Goal: Find contact information: Find contact information

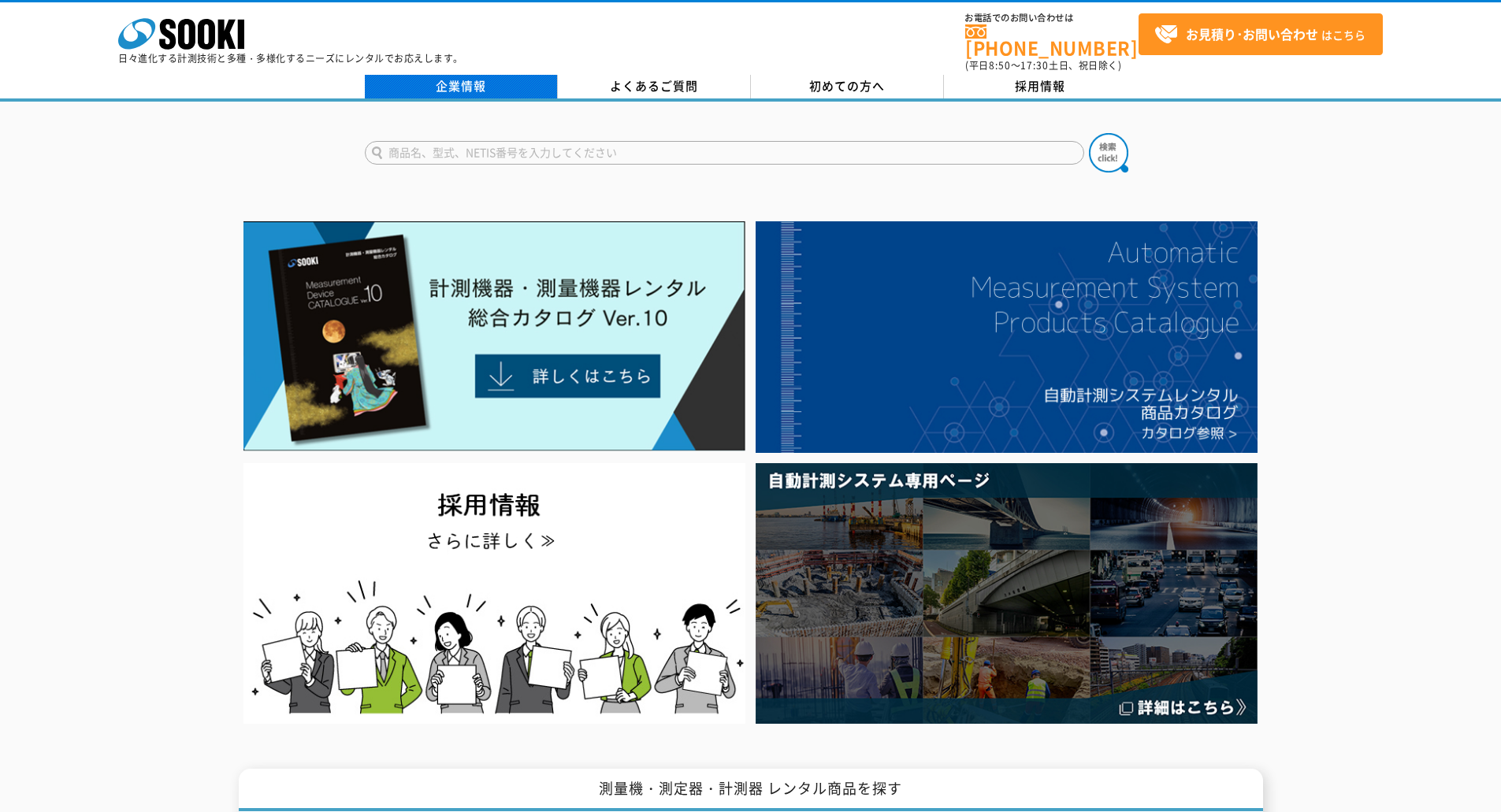
click at [431, 84] on link "企業情報" at bounding box center [461, 86] width 193 height 23
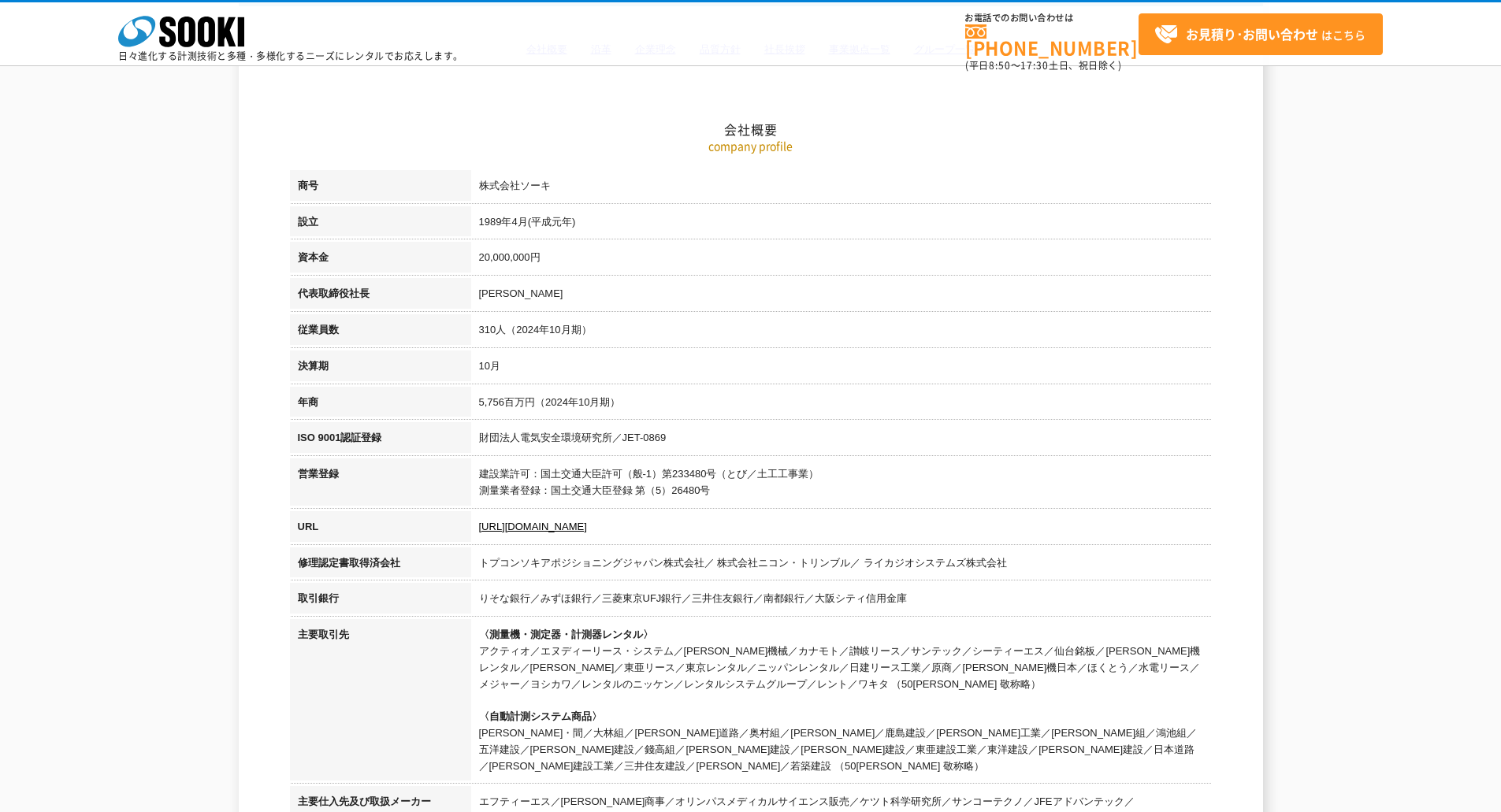
scroll to position [173, 0]
drag, startPoint x: 565, startPoint y: 303, endPoint x: 473, endPoint y: 291, distance: 92.8
click at [473, 291] on td "[PERSON_NAME]" at bounding box center [841, 296] width 741 height 36
click at [1048, 351] on td "10月" at bounding box center [841, 369] width 741 height 36
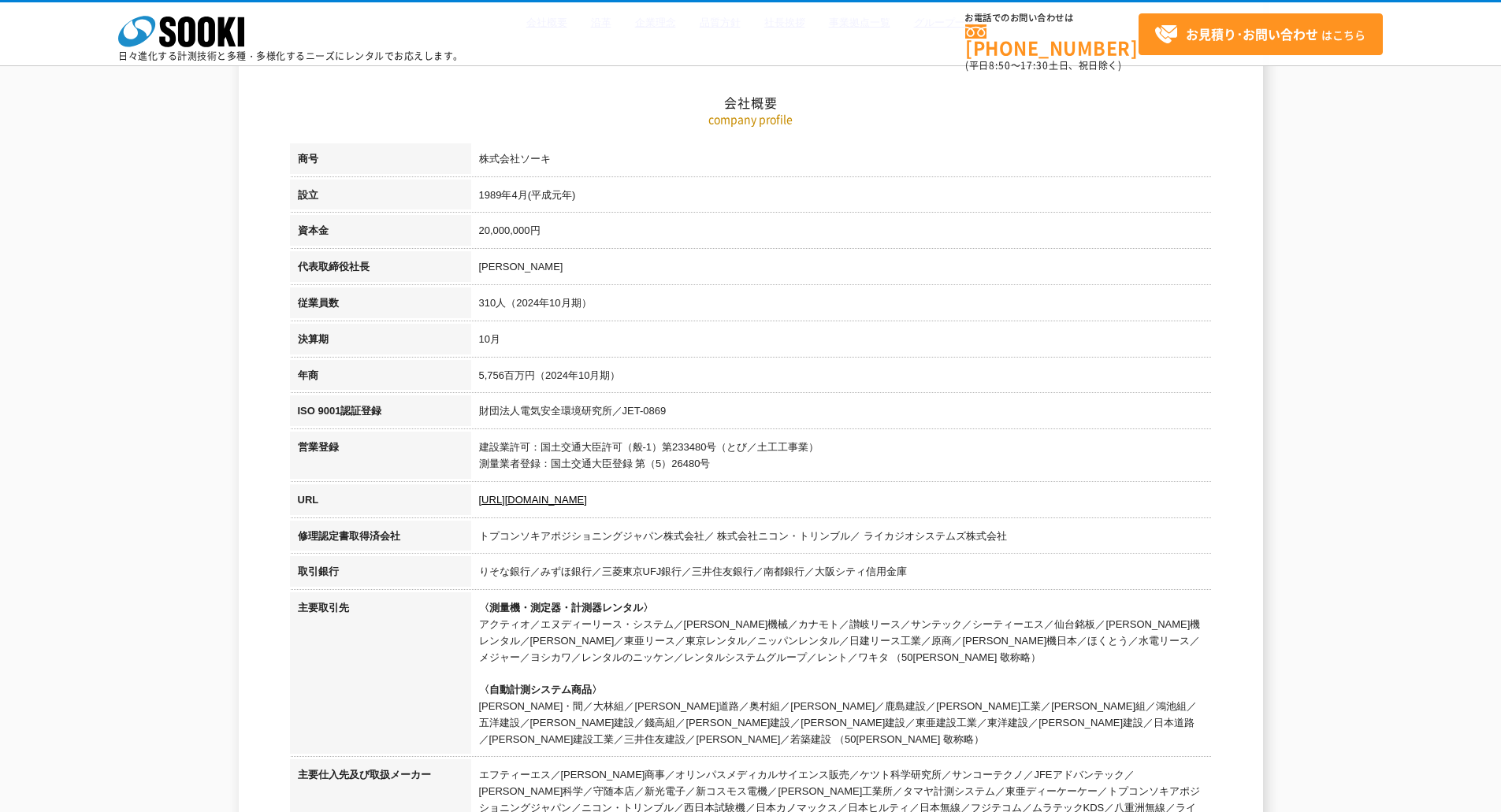
scroll to position [200, 0]
drag, startPoint x: 698, startPoint y: 542, endPoint x: 552, endPoint y: 530, distance: 146.5
click at [552, 530] on td "トプコンソキアポジショニングジャパン株式会社／ 株式会社ニコン・トリンブル／ ライカジオシステムズ株式会社" at bounding box center [841, 539] width 741 height 36
